Goal: Task Accomplishment & Management: Complete application form

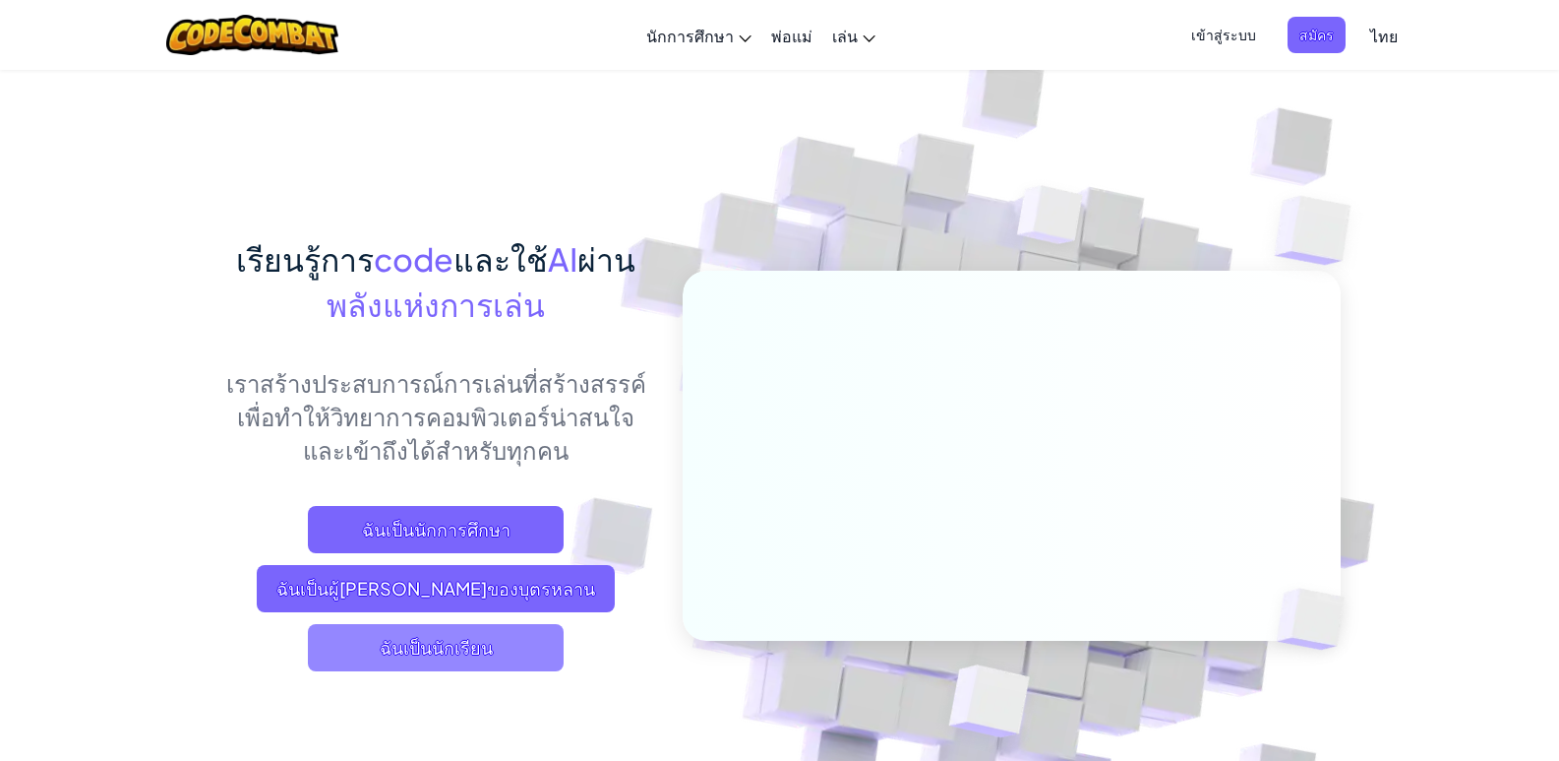
click at [432, 653] on span "ฉันเป็นนักเรียน" at bounding box center [436, 647] width 256 height 47
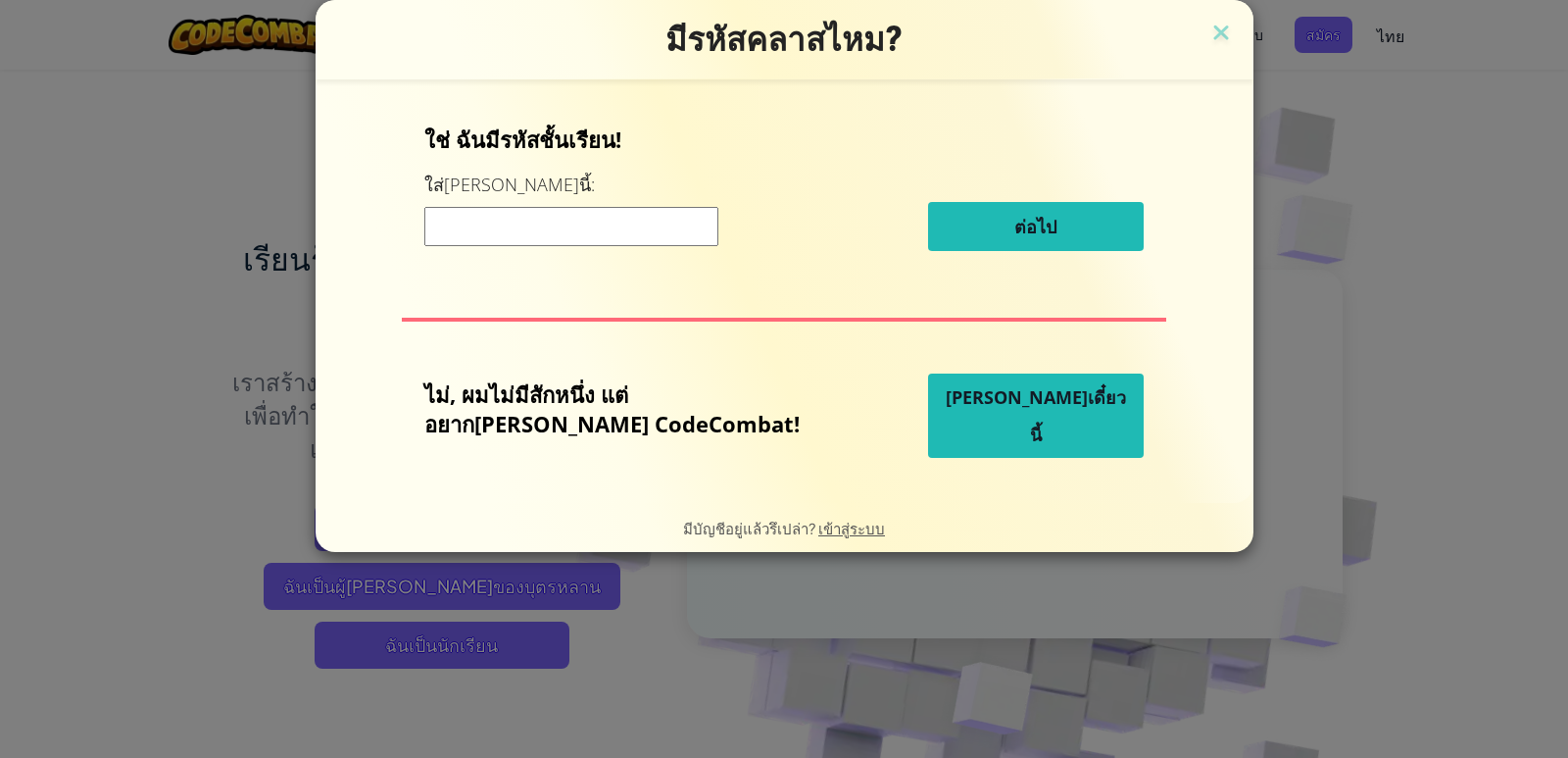
click at [635, 230] on input at bounding box center [571, 226] width 294 height 39
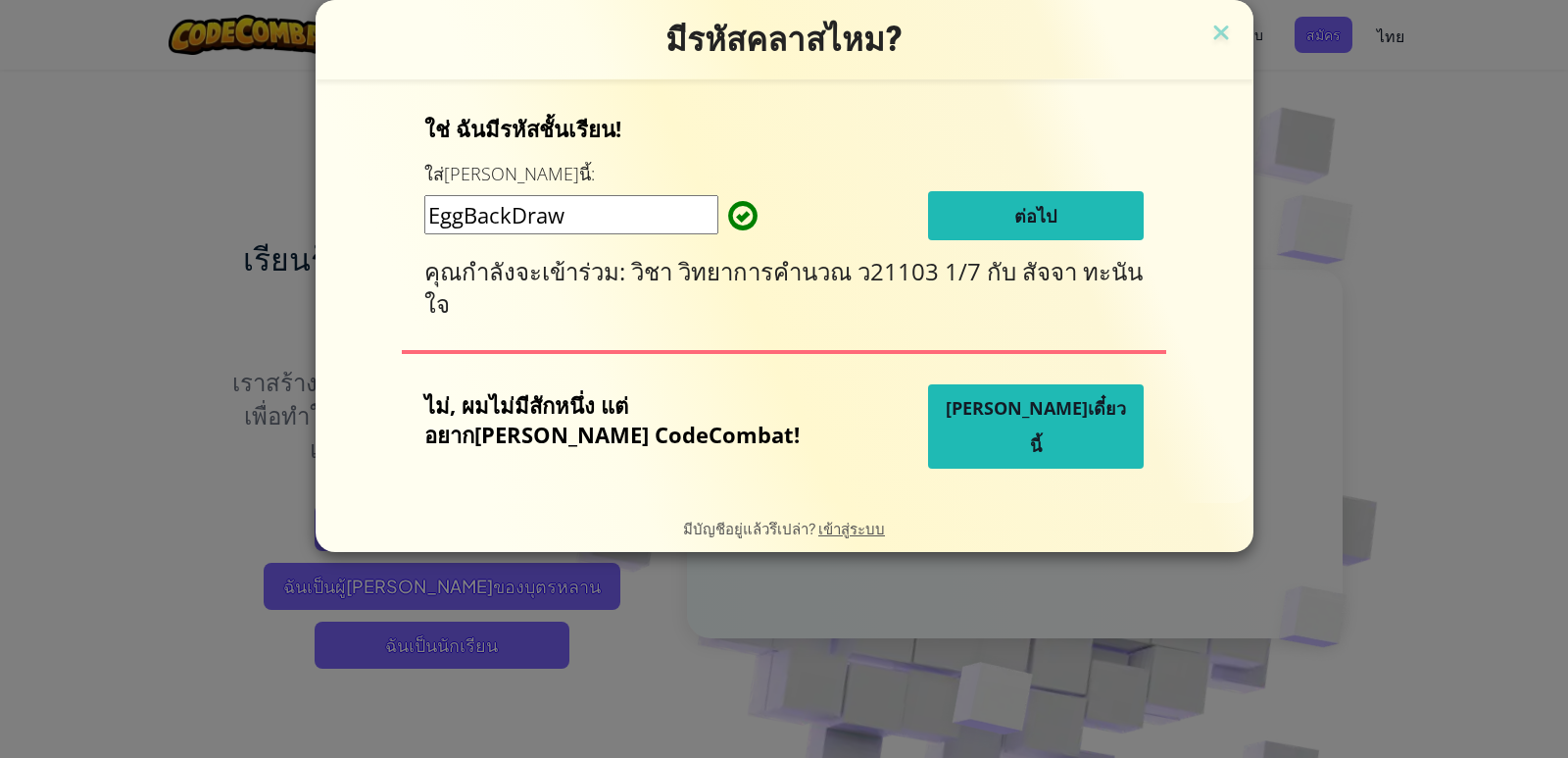
type input "EggBackDraw"
click at [1014, 222] on span "ต่อไป" at bounding box center [1035, 216] width 42 height 24
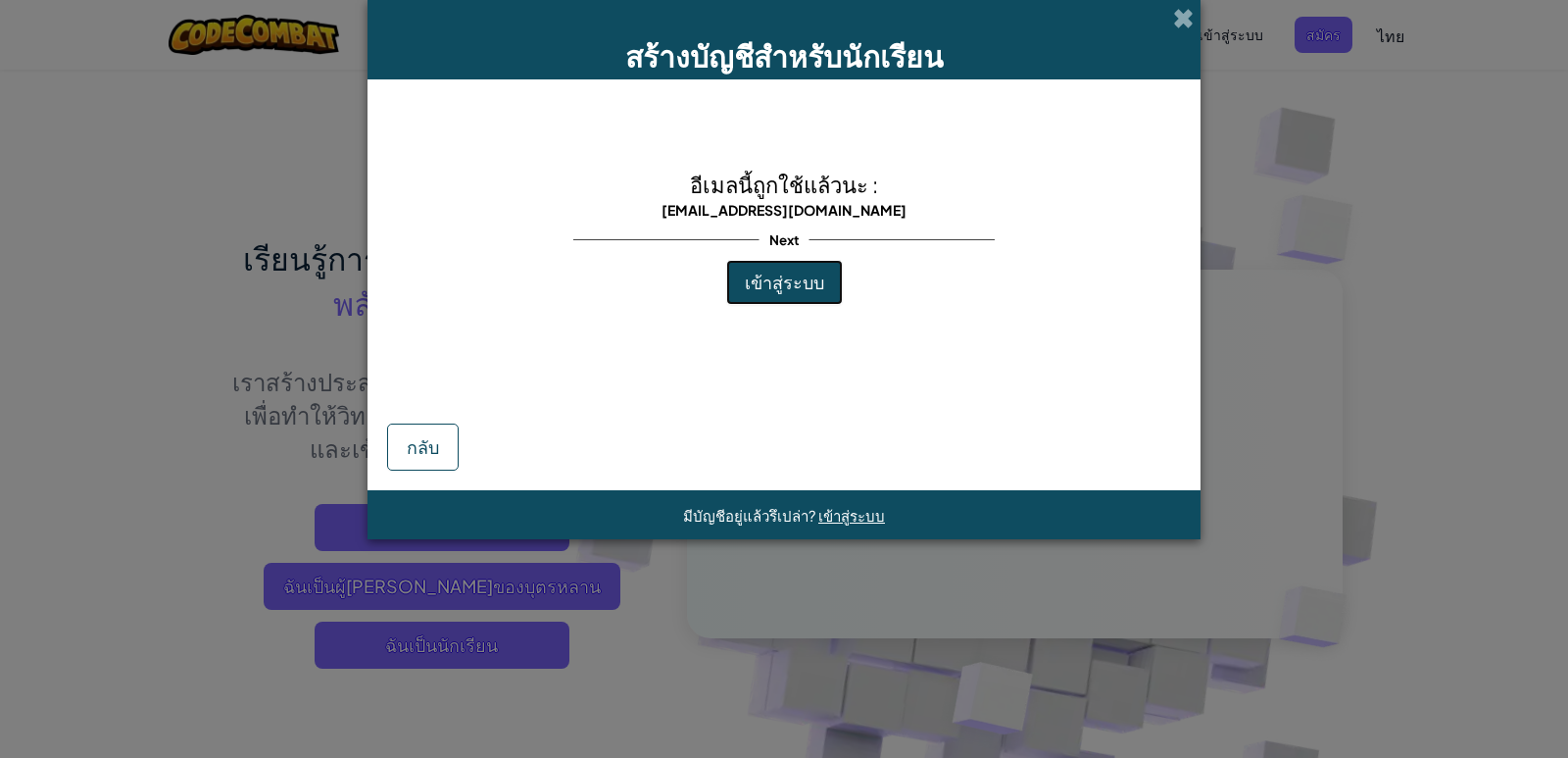
click at [825, 275] on button "เข้าสู่ระบบ" at bounding box center [784, 282] width 117 height 45
